Goal: Task Accomplishment & Management: Use online tool/utility

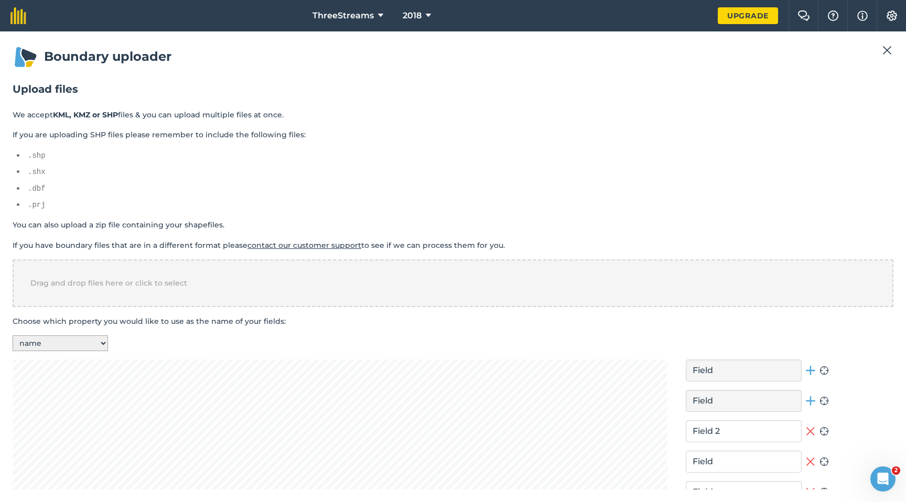
scroll to position [172, 0]
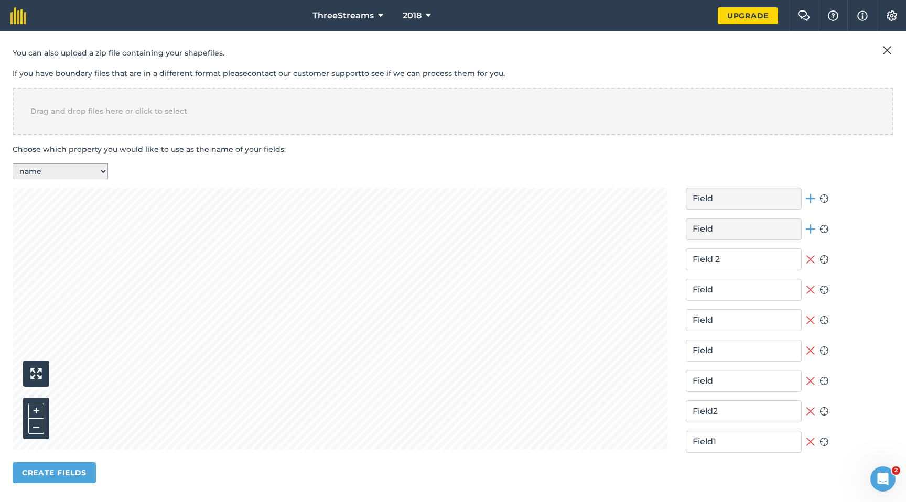
click at [820, 230] on icon at bounding box center [824, 228] width 9 height 9
click at [820, 225] on icon at bounding box center [824, 228] width 9 height 9
click at [715, 346] on input "Field" at bounding box center [744, 351] width 116 height 22
click at [77, 167] on select "-- Select a property -- name" at bounding box center [60, 172] width 95 height 16
select select "-- Select a property --"
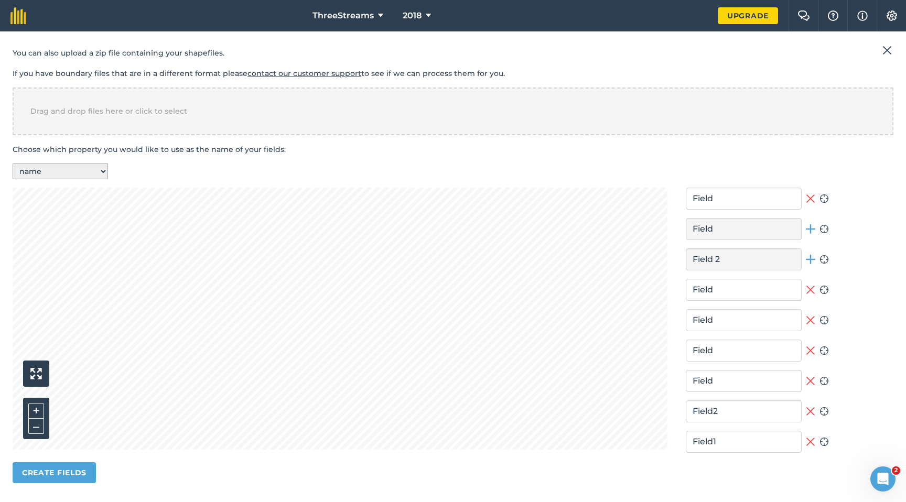
click at [13, 164] on select "-- Select a property -- name" at bounding box center [60, 172] width 95 height 16
type input "Field"
click at [74, 171] on select "-- Select a property -- name" at bounding box center [60, 172] width 95 height 16
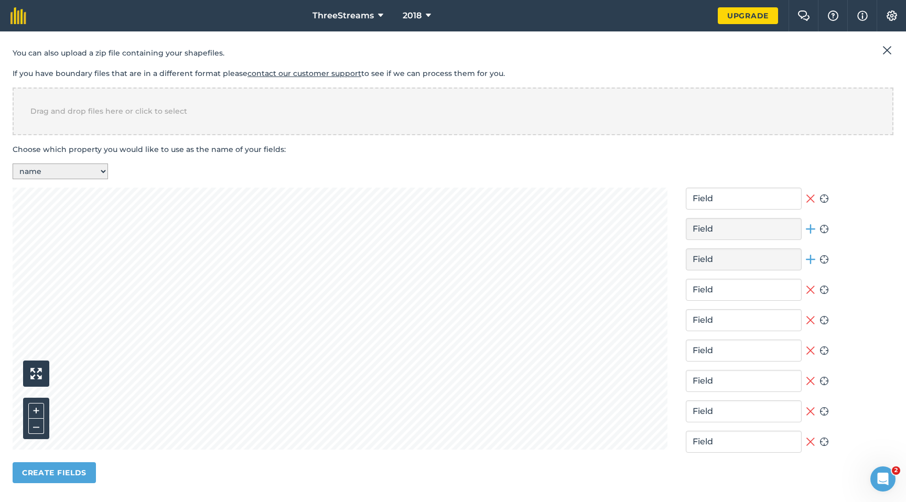
select select "name"
click at [13, 164] on select "-- Select a property -- name" at bounding box center [60, 172] width 95 height 16
type input "Field2"
type input "Field1"
click at [69, 164] on select "-- Select a property -- name" at bounding box center [60, 172] width 95 height 16
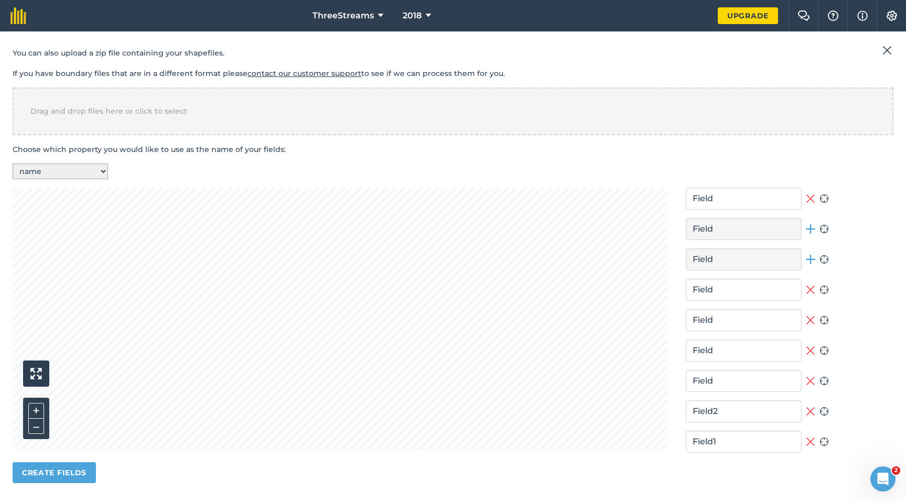
select select "-- Select a property --"
click at [13, 164] on select "-- Select a property -- name" at bounding box center [60, 172] width 95 height 16
type input "Field"
click at [70, 168] on select "-- Select a property -- name" at bounding box center [60, 172] width 95 height 16
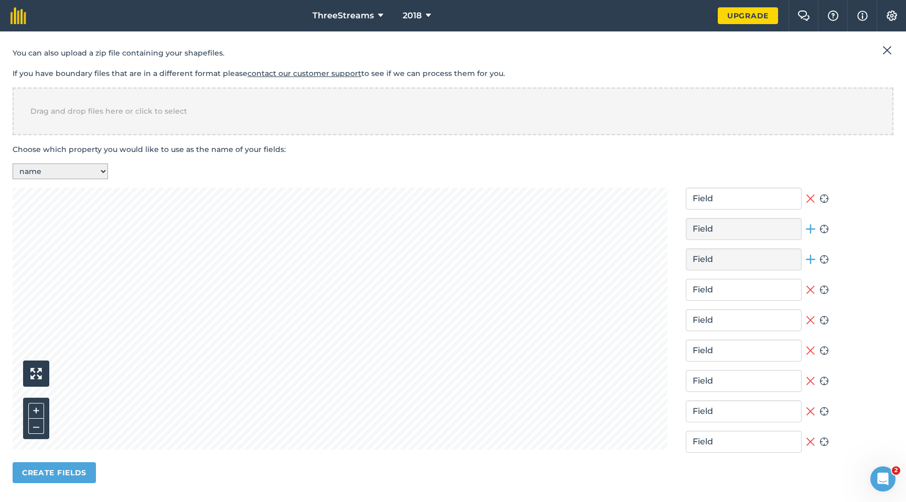
select select "name"
click at [13, 164] on select "-- Select a property -- name" at bounding box center [60, 172] width 95 height 16
type input "Field2"
type input "Field1"
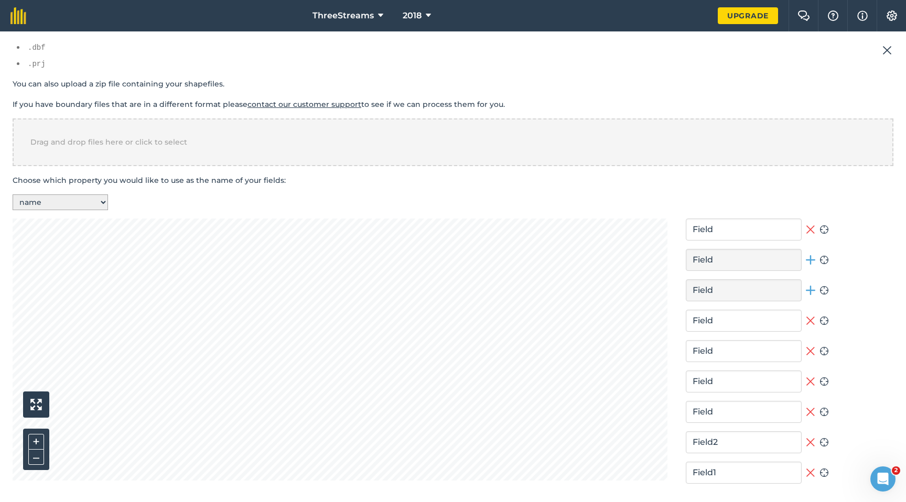
scroll to position [0, 0]
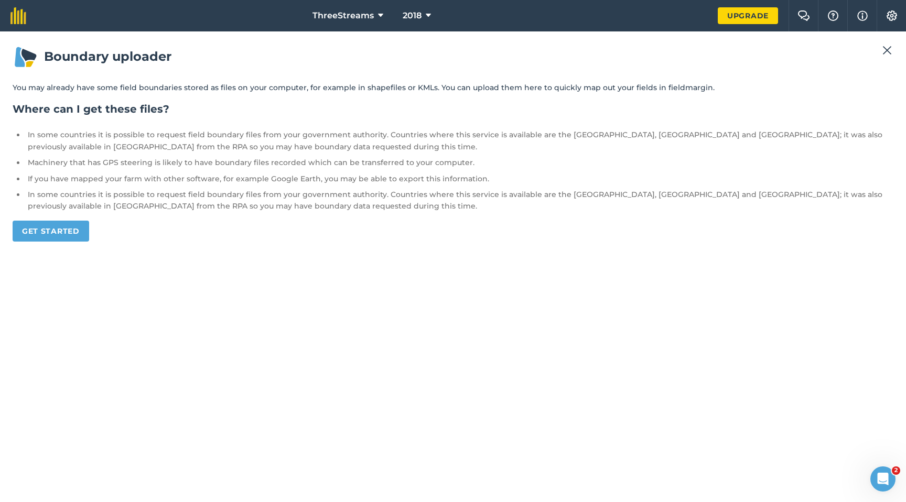
click at [30, 250] on div "Boundary uploader You may already have some field boundaries stored as files on…" at bounding box center [453, 267] width 881 height 446
click at [40, 229] on link "Get started" at bounding box center [51, 231] width 77 height 21
